Goal: Find specific page/section: Find specific page/section

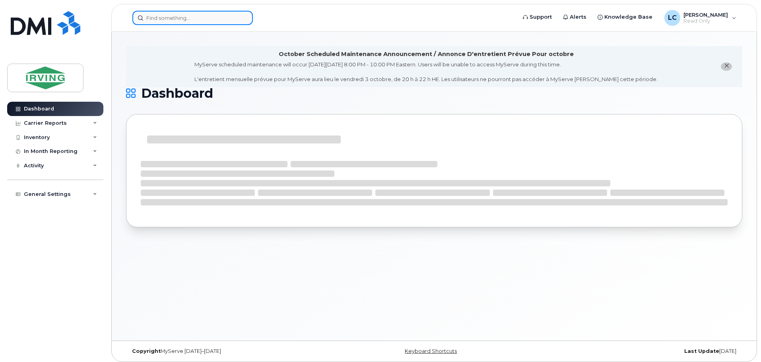
click at [168, 16] on input at bounding box center [192, 18] width 120 height 14
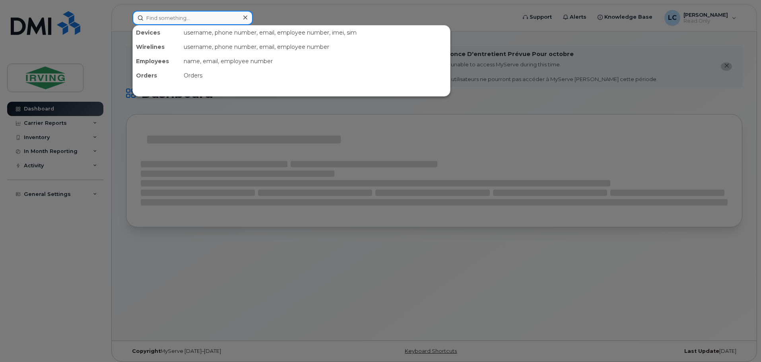
paste input "5063432584"
type input "5063432584"
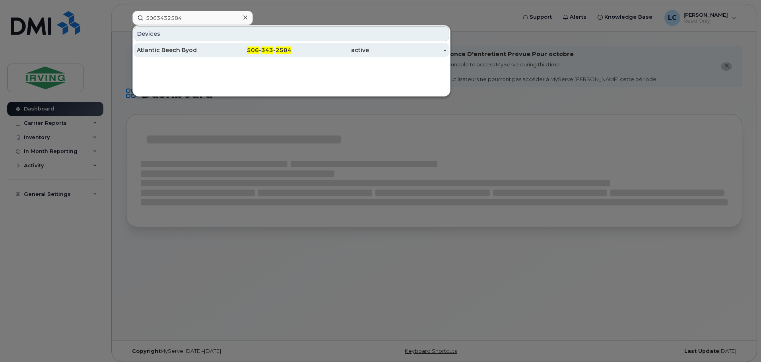
click at [187, 52] on div "Atlantic Beech Byod" at bounding box center [175, 50] width 77 height 8
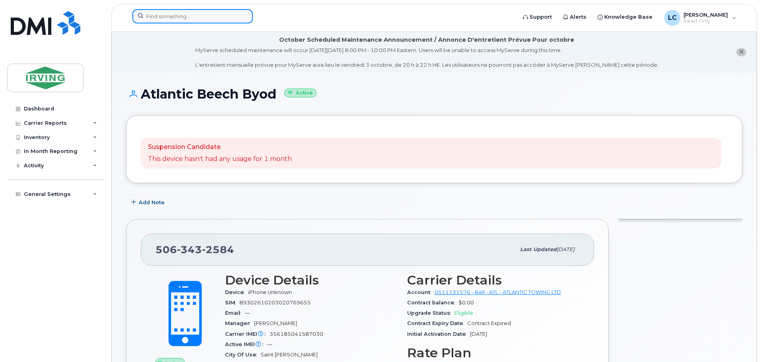
click at [175, 17] on input at bounding box center [192, 16] width 120 height 14
paste input "7096319587"
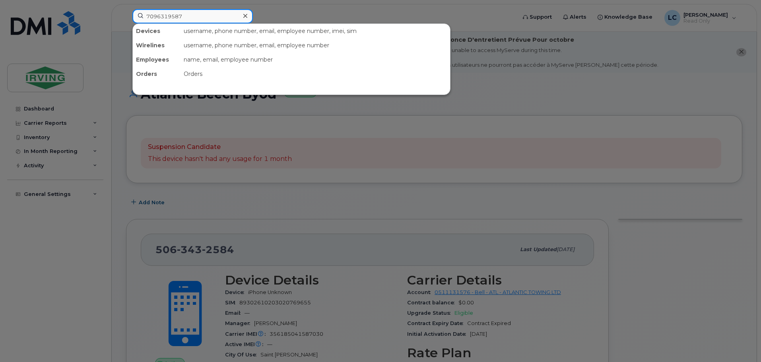
type input "7096319587"
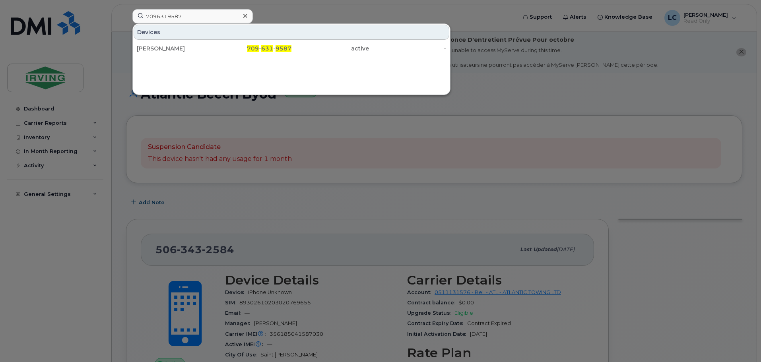
click at [197, 51] on div "[PERSON_NAME]" at bounding box center [175, 49] width 77 height 8
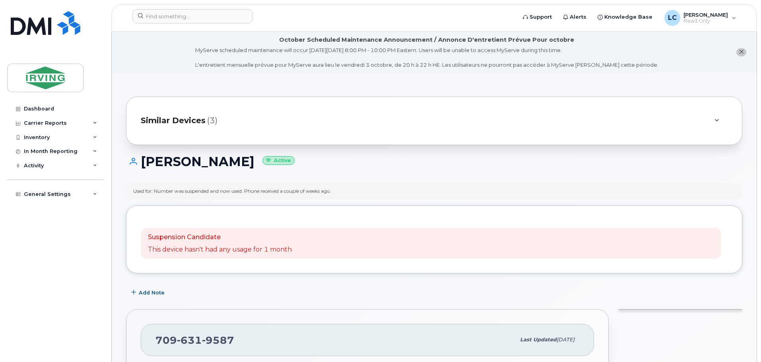
click at [197, 117] on span "Similar Devices" at bounding box center [173, 121] width 65 height 12
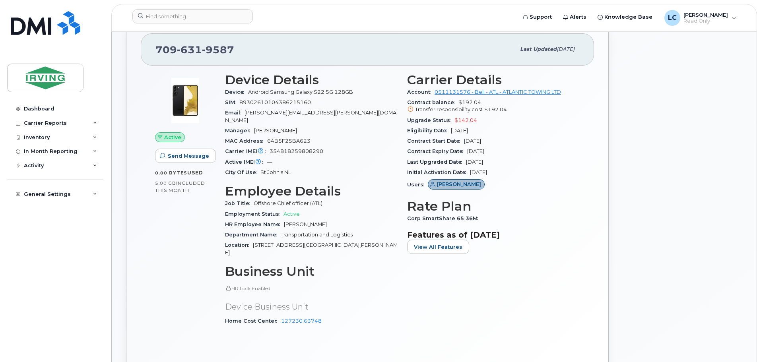
scroll to position [358, 0]
